Goal: Check status: Check status

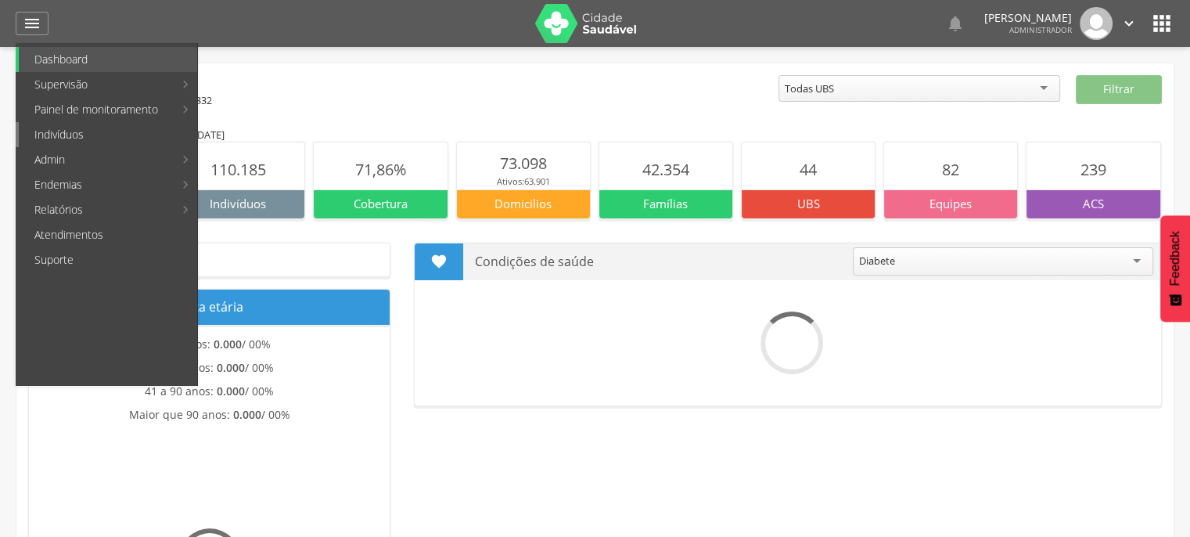
click at [116, 140] on link "Indivíduos" at bounding box center [108, 134] width 178 height 25
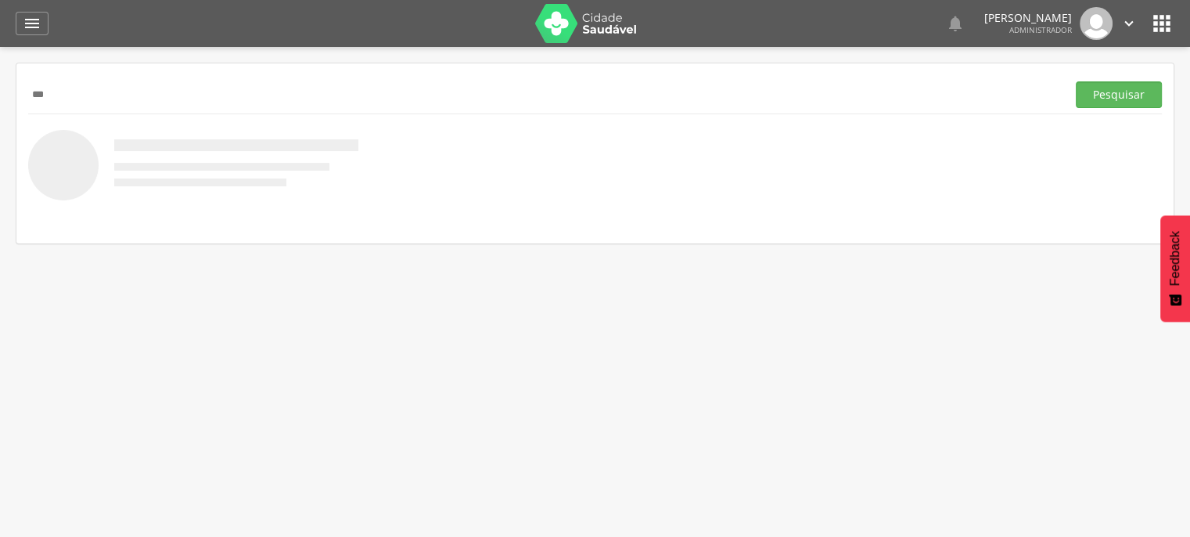
click at [1076, 81] on button "Pesquisar" at bounding box center [1119, 94] width 86 height 27
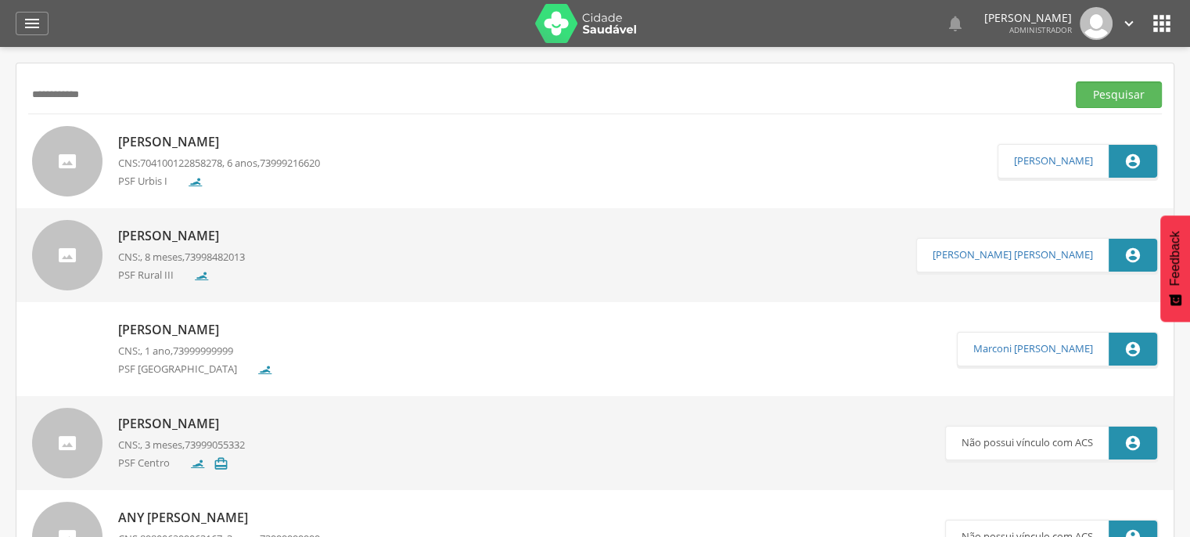
type input "**********"
click at [1076, 81] on button "Pesquisar" at bounding box center [1119, 94] width 86 height 27
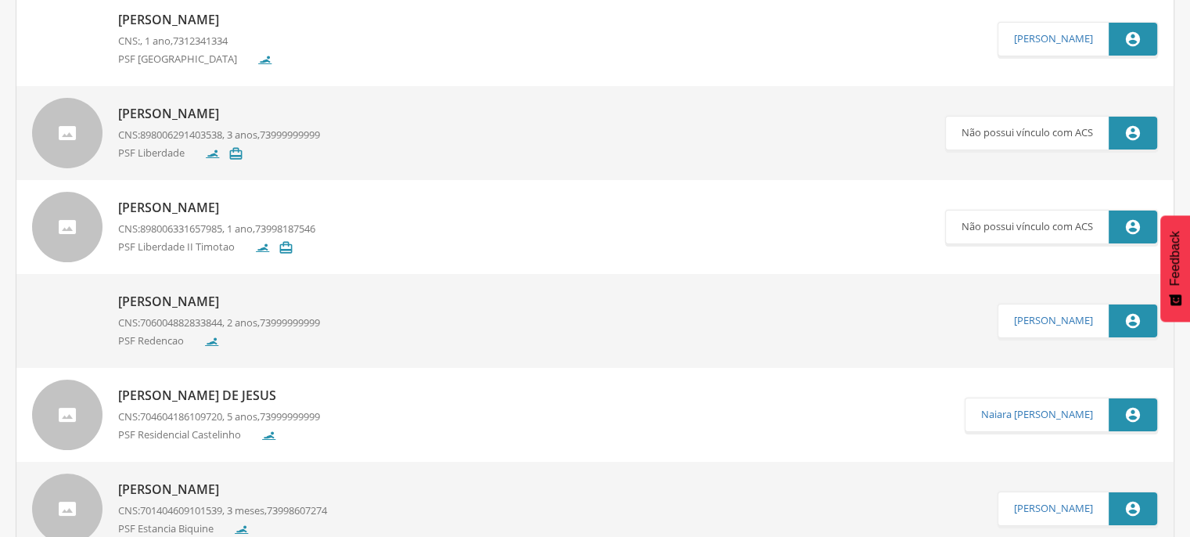
scroll to position [156, 0]
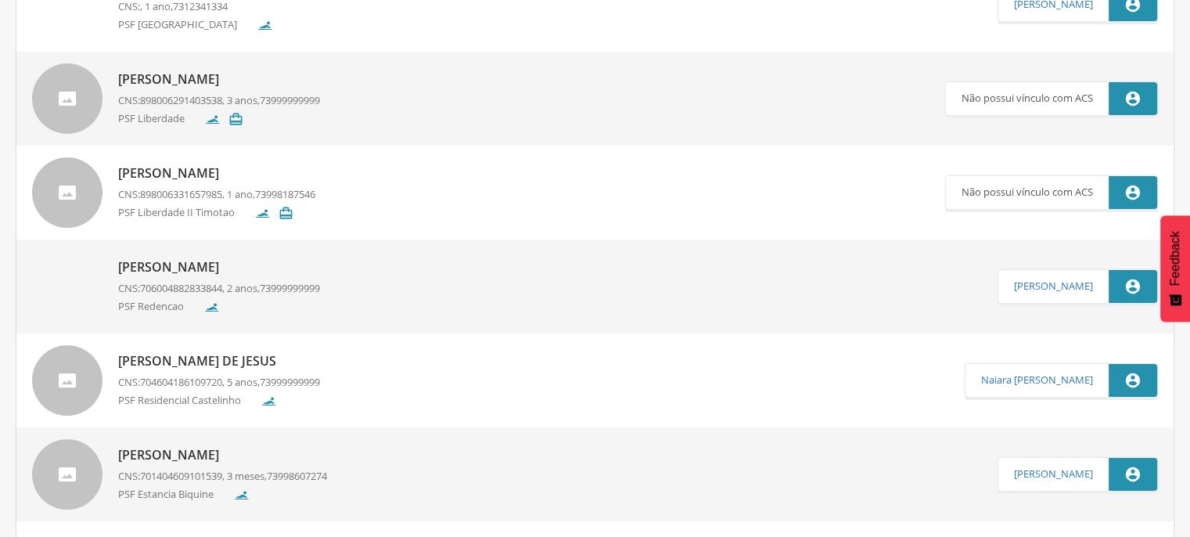
click at [200, 451] on p "[PERSON_NAME]" at bounding box center [222, 455] width 209 height 18
type input "**********"
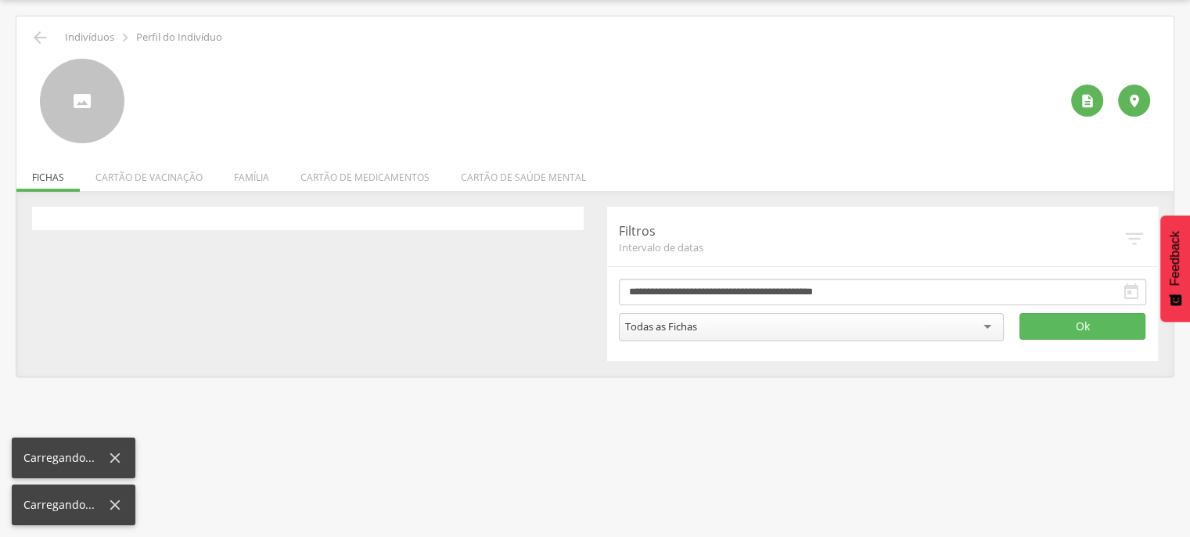
scroll to position [47, 0]
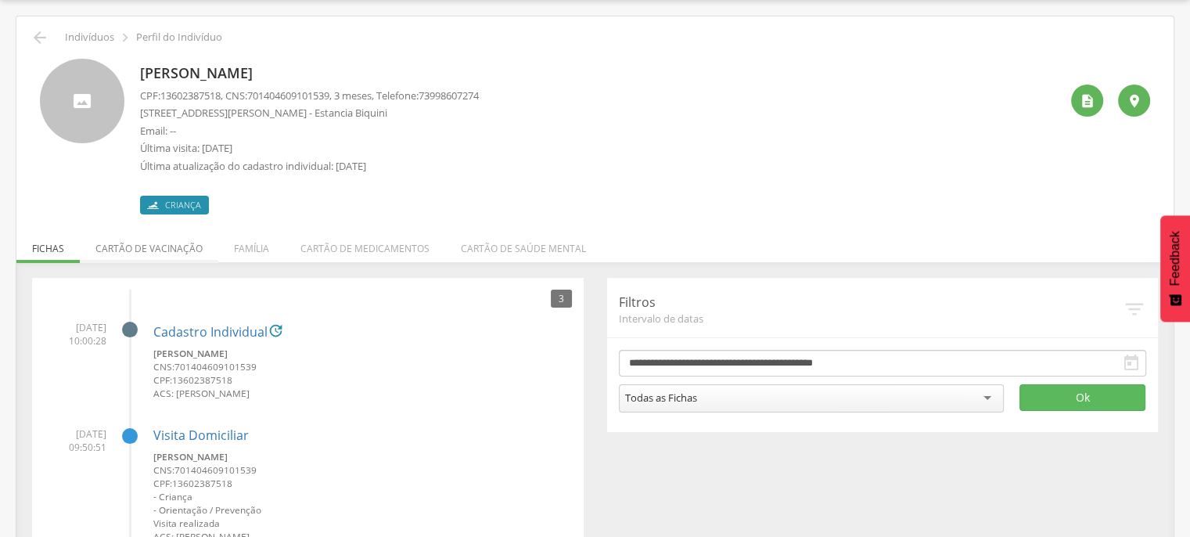
click at [183, 243] on li "Cartão de vacinação" at bounding box center [149, 244] width 138 height 37
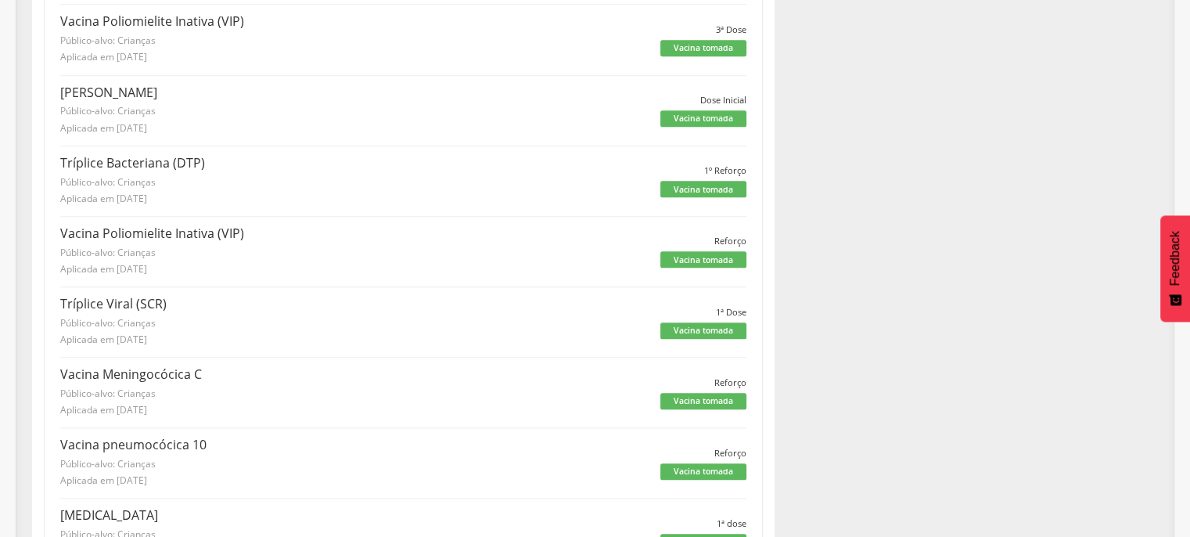
scroll to position [1140, 0]
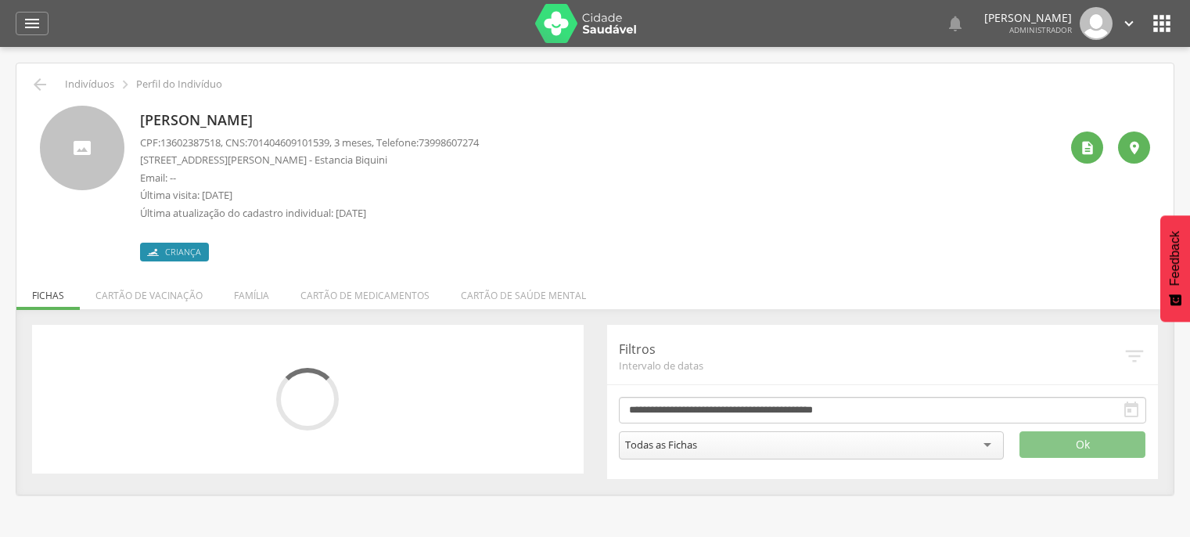
click at [246, 110] on div "[PERSON_NAME] CPF: 13602387518 , CNS: [PHONE_NUMBER] , 3 meses, Telefone: [PHON…" at bounding box center [599, 184] width 919 height 156
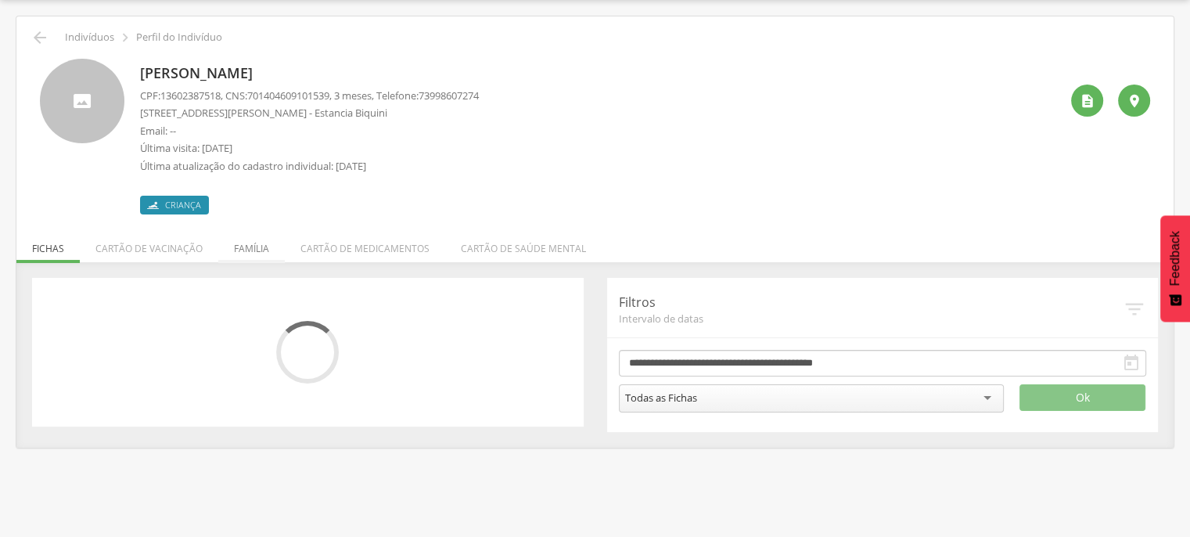
scroll to position [47, 0]
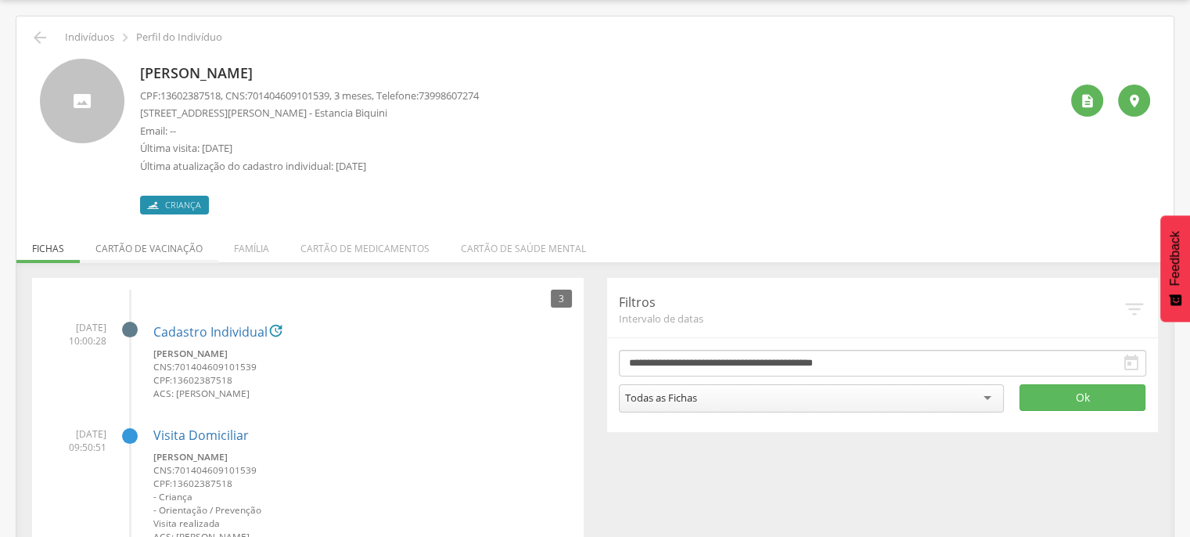
click at [179, 251] on li "Cartão de vacinação" at bounding box center [149, 244] width 138 height 37
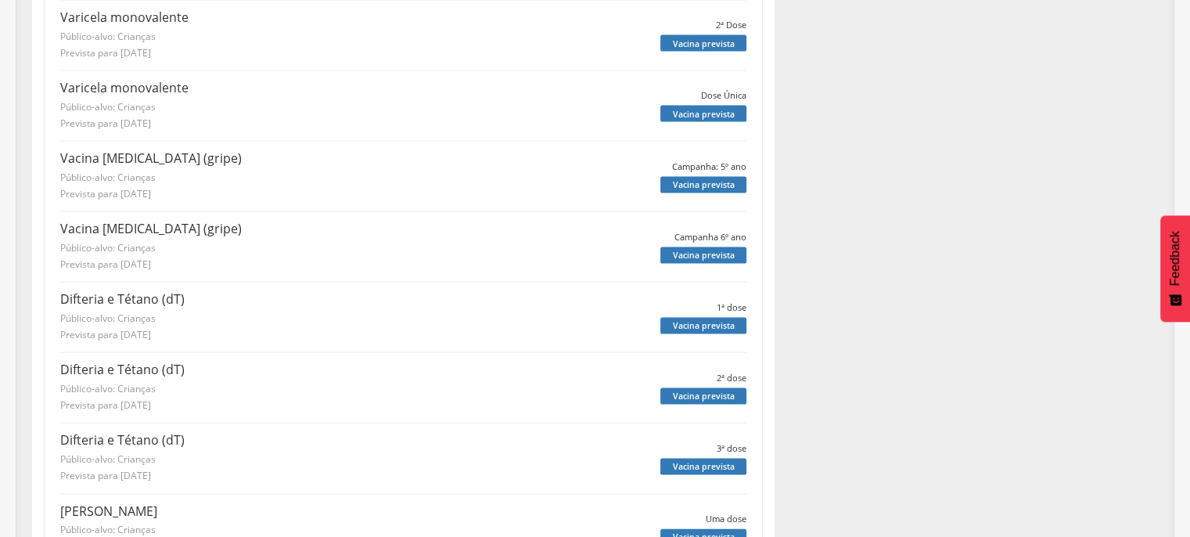
scroll to position [3174, 0]
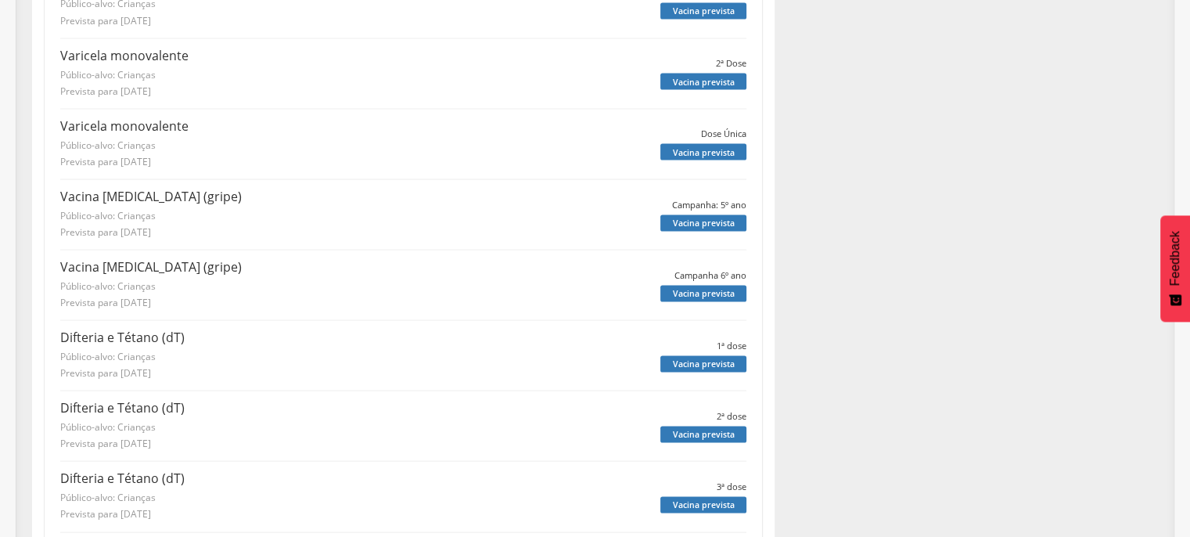
drag, startPoint x: 227, startPoint y: 253, endPoint x: 226, endPoint y: 291, distance: 37.6
click at [226, 296] on p "Prevista para [DATE]" at bounding box center [360, 302] width 600 height 13
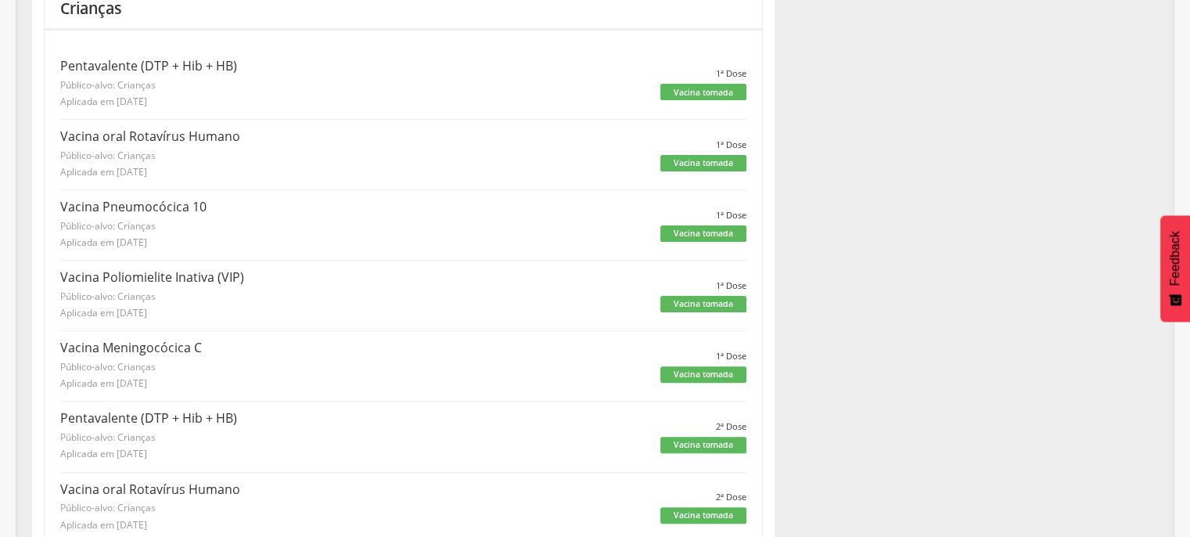
scroll to position [45, 0]
